Goal: Register for event/course

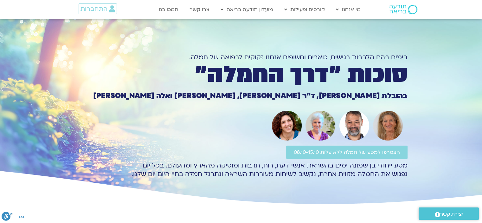
click at [453, 84] on section "בימים בהם הלבבות רגישים, כואבים וחשופים אנחנו זקוקים לרפואה של חמלה. סוכות ״דרך…" at bounding box center [241, 112] width 482 height 187
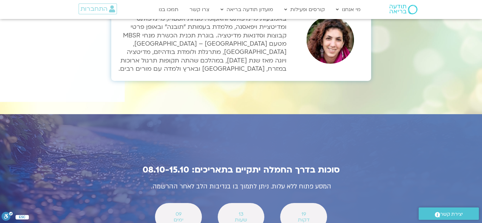
scroll to position [2185, 0]
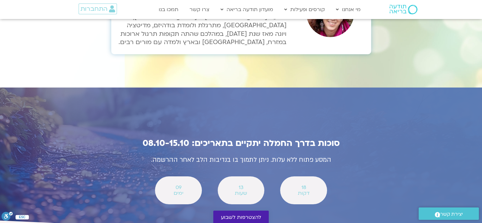
click at [245, 214] on span "להצטרפות לשבוע" at bounding box center [241, 217] width 40 height 6
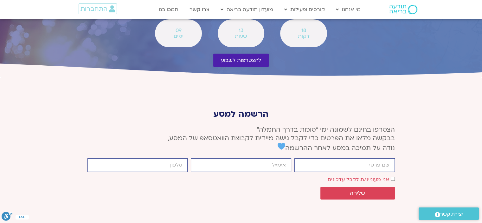
scroll to position [2344, 0]
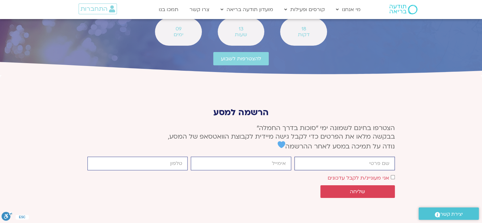
click at [356, 156] on input "firstname" at bounding box center [344, 163] width 100 height 14
type input "דורית ברון"
click at [284, 156] on input "email" at bounding box center [241, 163] width 100 height 14
type input "bsdorit@gmail.com"
click at [170, 156] on input "cellphone" at bounding box center [137, 163] width 100 height 14
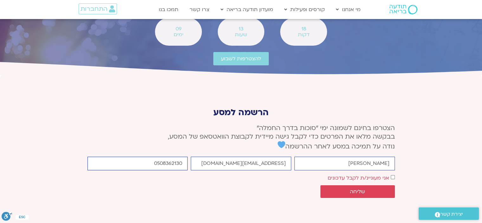
type input "0508362130"
click at [379, 188] on span "שליחה" at bounding box center [357, 191] width 59 height 6
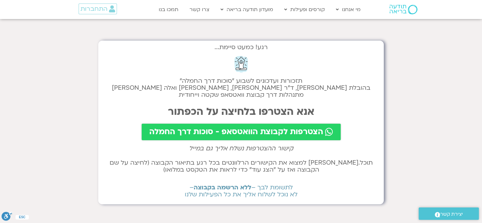
click at [274, 129] on span "הצטרפות לקבוצת הוואטסאפ - סוכות דרך החמלה" at bounding box center [236, 131] width 174 height 9
